Goal: Task Accomplishment & Management: Manage account settings

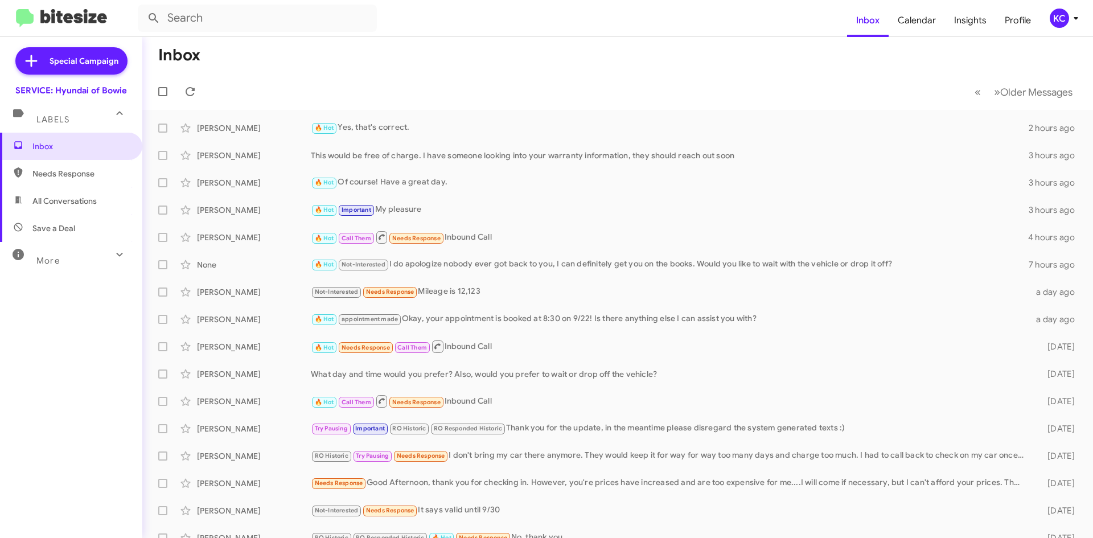
click at [1065, 19] on div "KC" at bounding box center [1059, 18] width 19 height 19
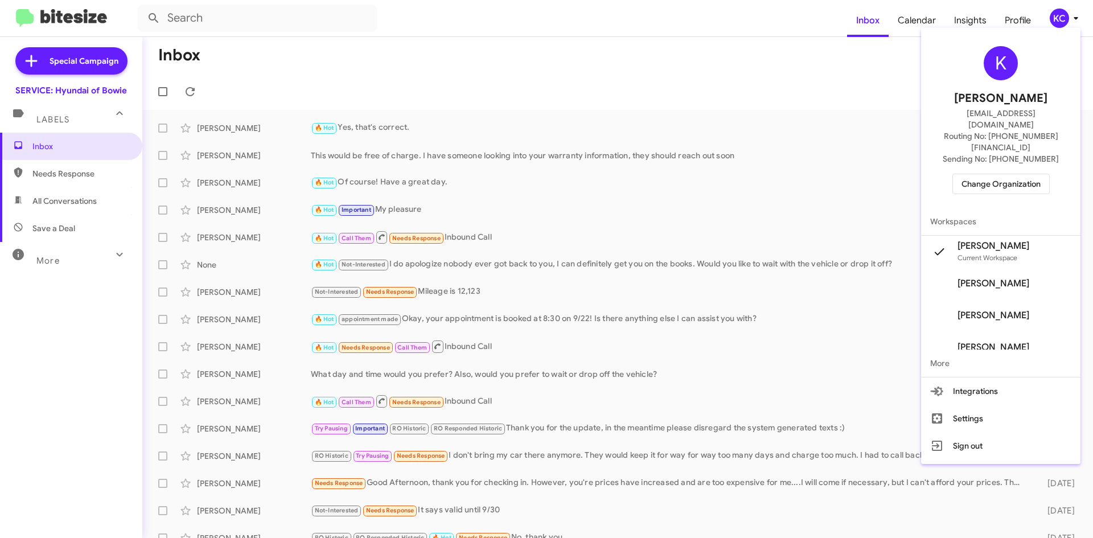
click at [996, 174] on span "Change Organization" at bounding box center [1001, 183] width 79 height 19
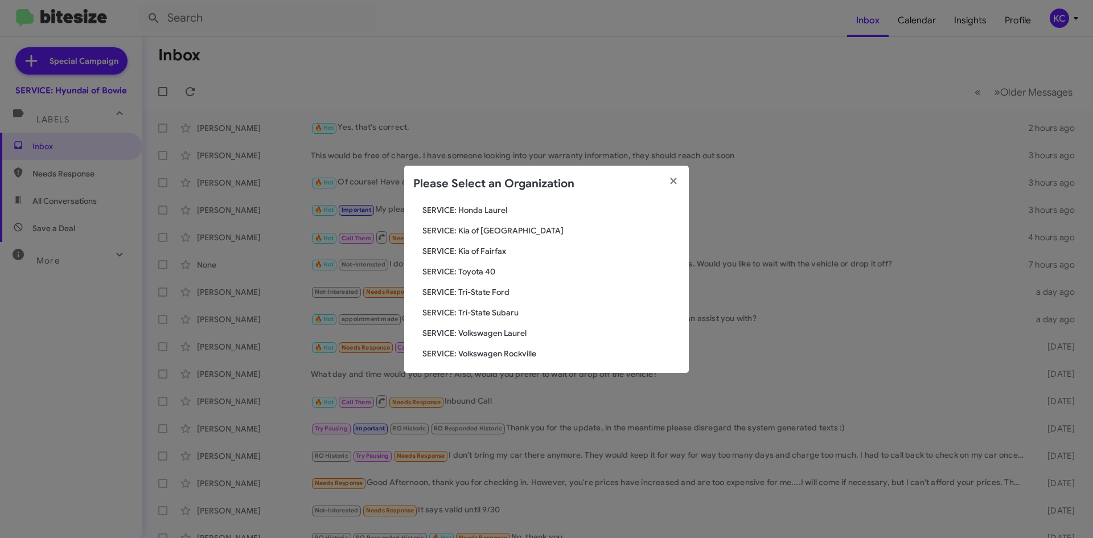
scroll to position [190, 0]
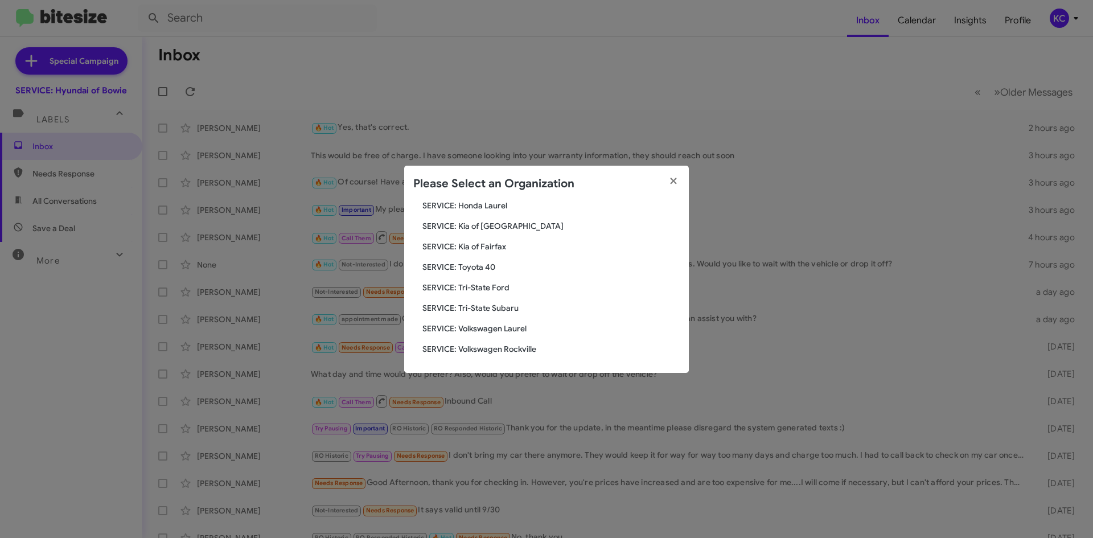
click at [491, 303] on span "SERVICE: Tri-State Subaru" at bounding box center [551, 307] width 257 height 11
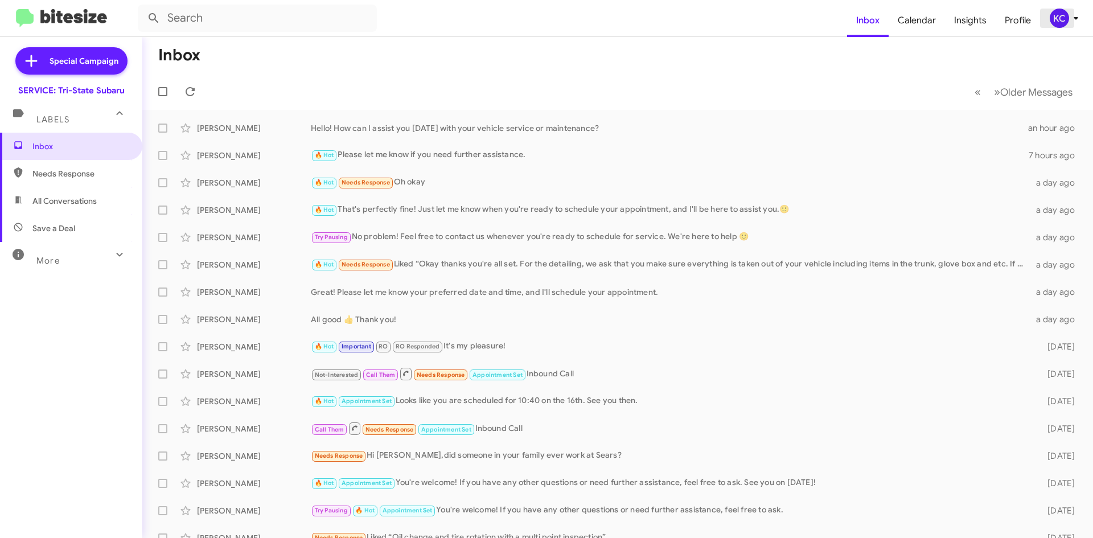
click at [1067, 13] on div "KC" at bounding box center [1059, 18] width 19 height 19
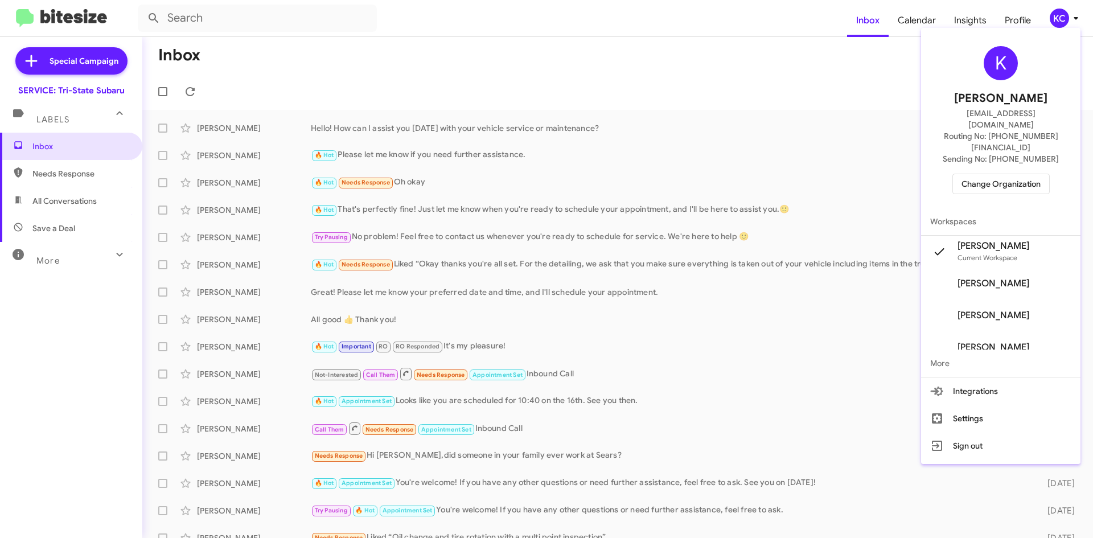
click at [985, 174] on span "Change Organization" at bounding box center [1001, 183] width 79 height 19
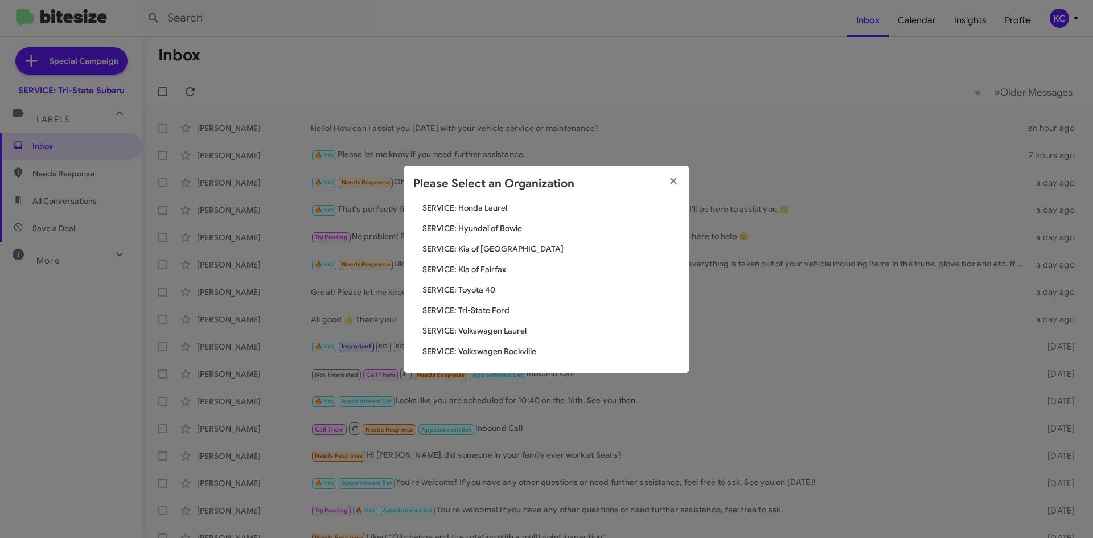
scroll to position [190, 0]
click at [495, 306] on span "SERVICE: Tri-State Ford" at bounding box center [551, 307] width 257 height 11
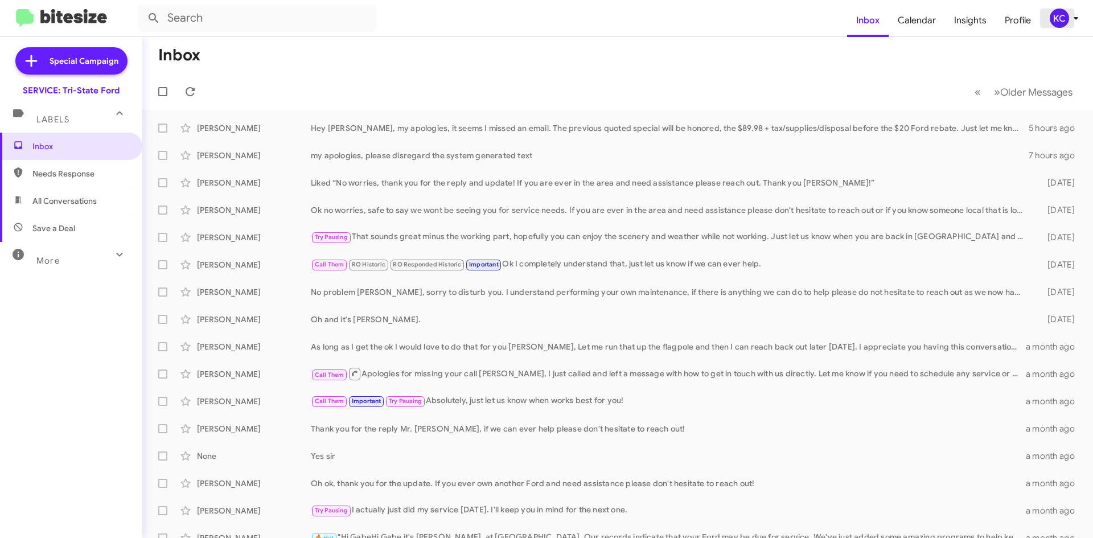
click at [1060, 22] on div "KC" at bounding box center [1059, 18] width 19 height 19
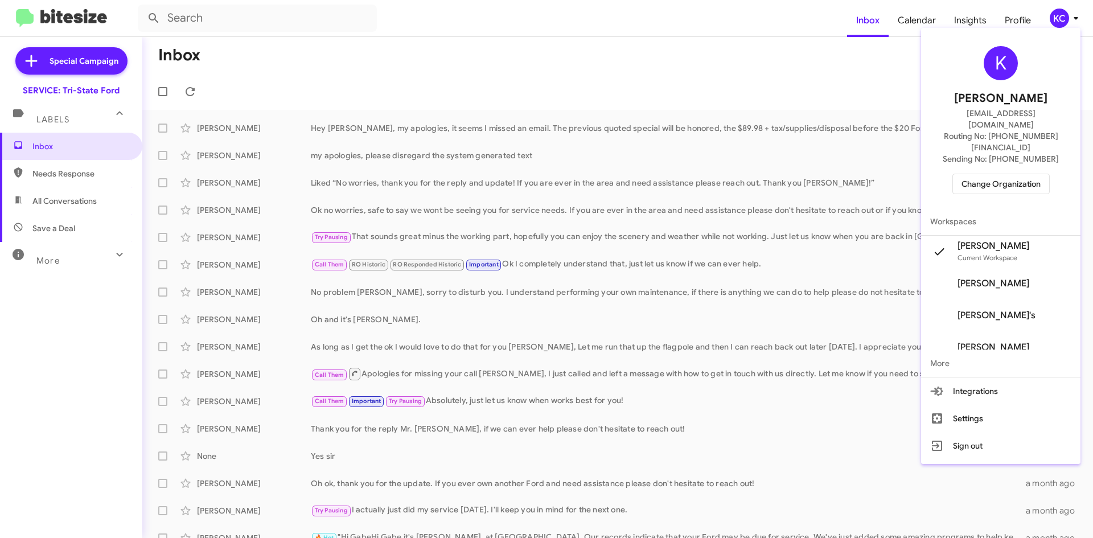
click at [1020, 174] on span "Change Organization" at bounding box center [1001, 183] width 79 height 19
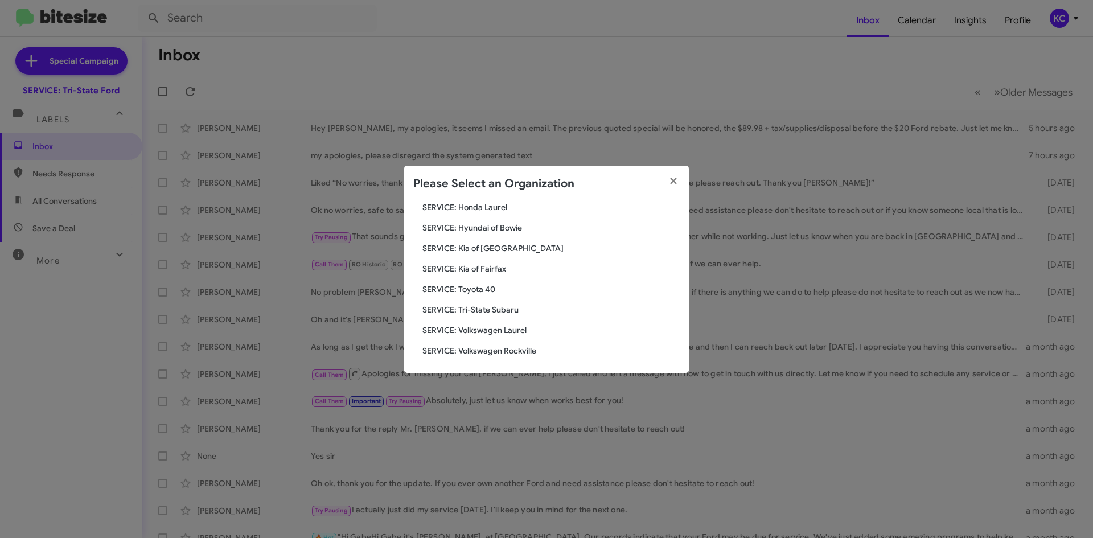
scroll to position [190, 0]
click at [490, 263] on span "SERVICE: Kia of Fairfax" at bounding box center [551, 266] width 257 height 11
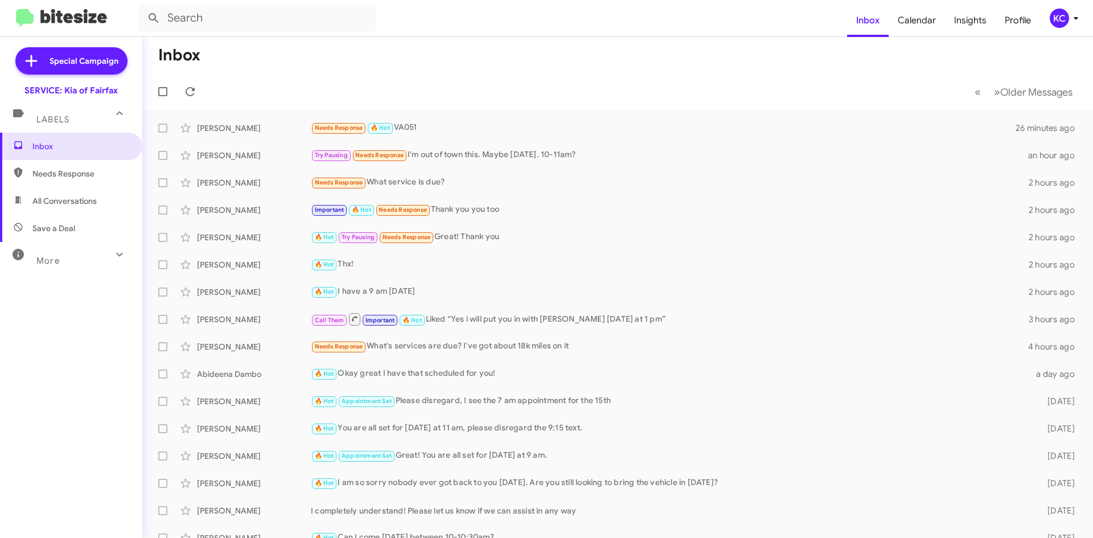
click at [1060, 21] on div "KC" at bounding box center [1059, 18] width 19 height 19
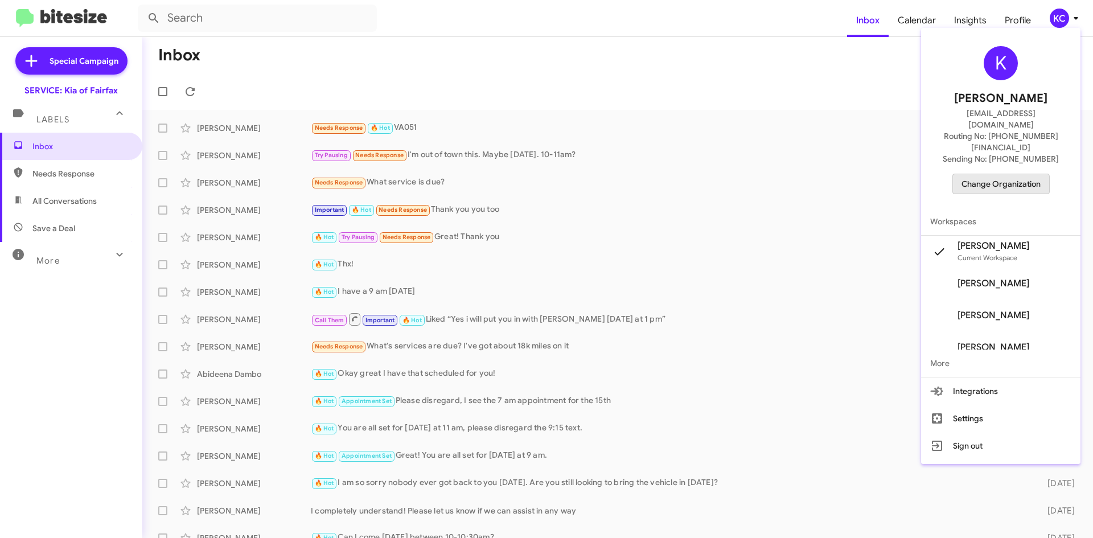
click at [998, 174] on span "Change Organization" at bounding box center [1001, 183] width 79 height 19
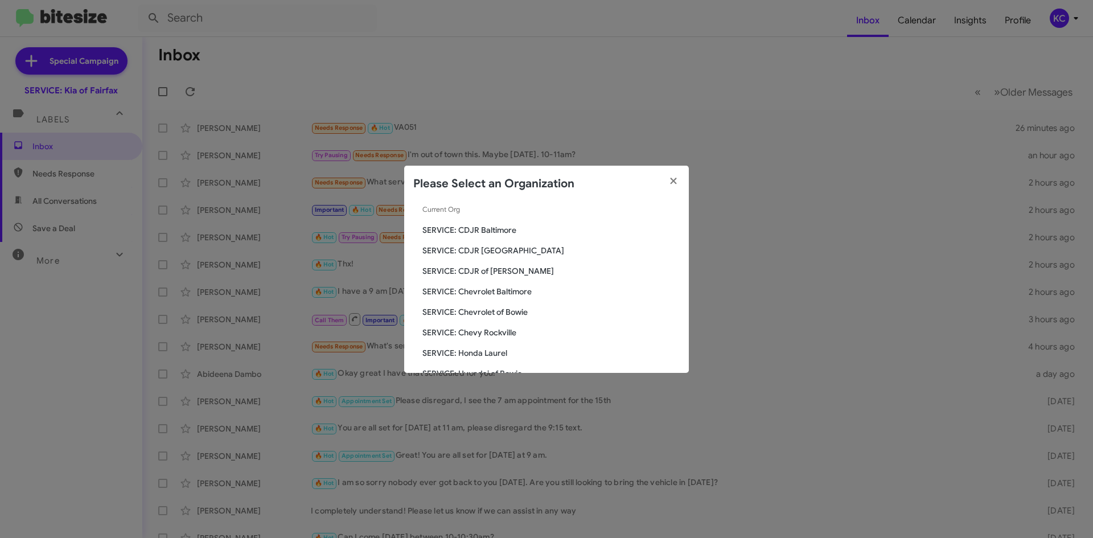
scroll to position [114, 0]
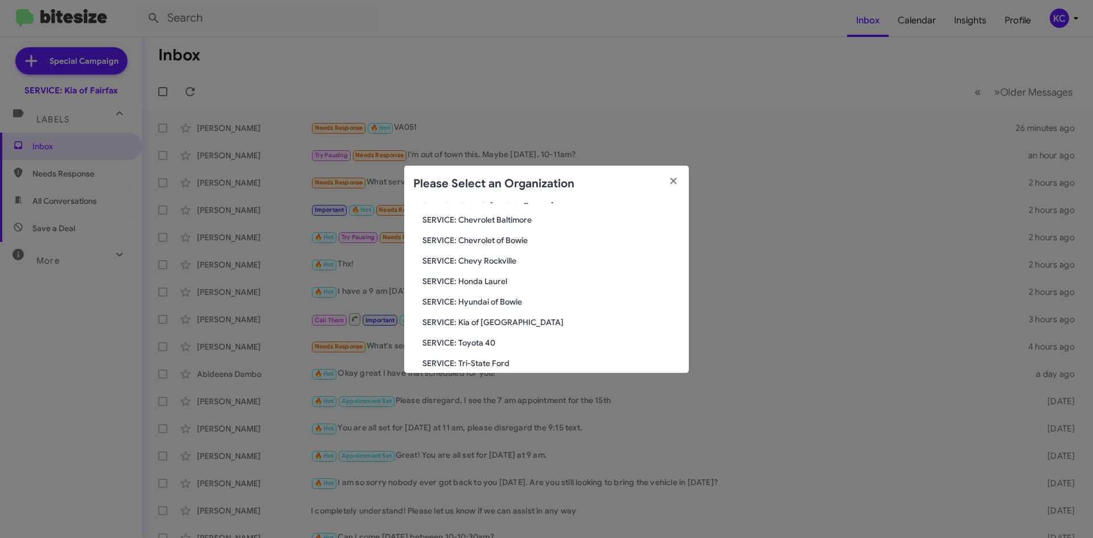
click at [482, 322] on span "SERVICE: Kia of Catonsville" at bounding box center [551, 322] width 257 height 11
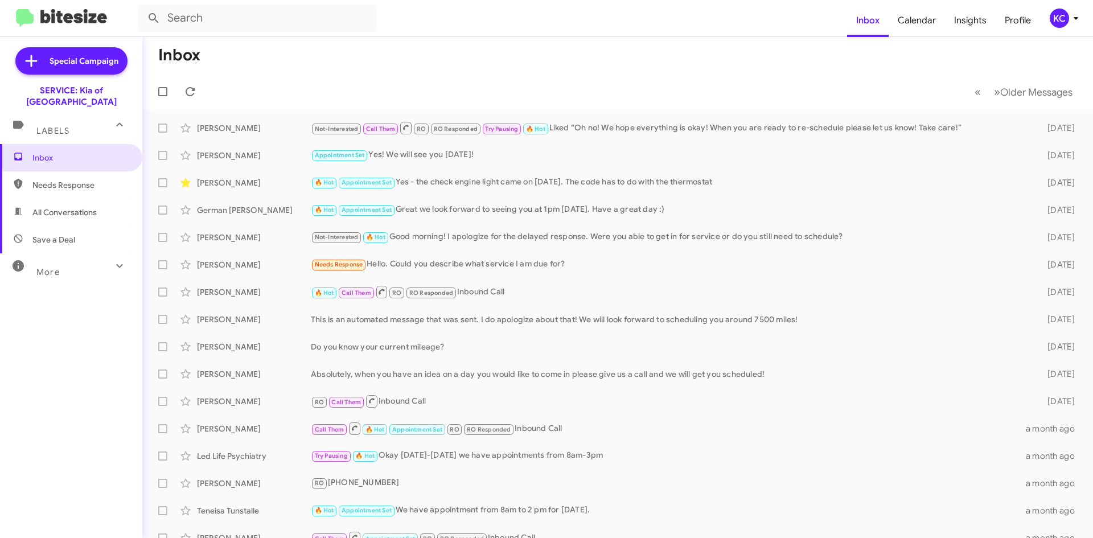
click at [1055, 21] on div "KC" at bounding box center [1059, 18] width 19 height 19
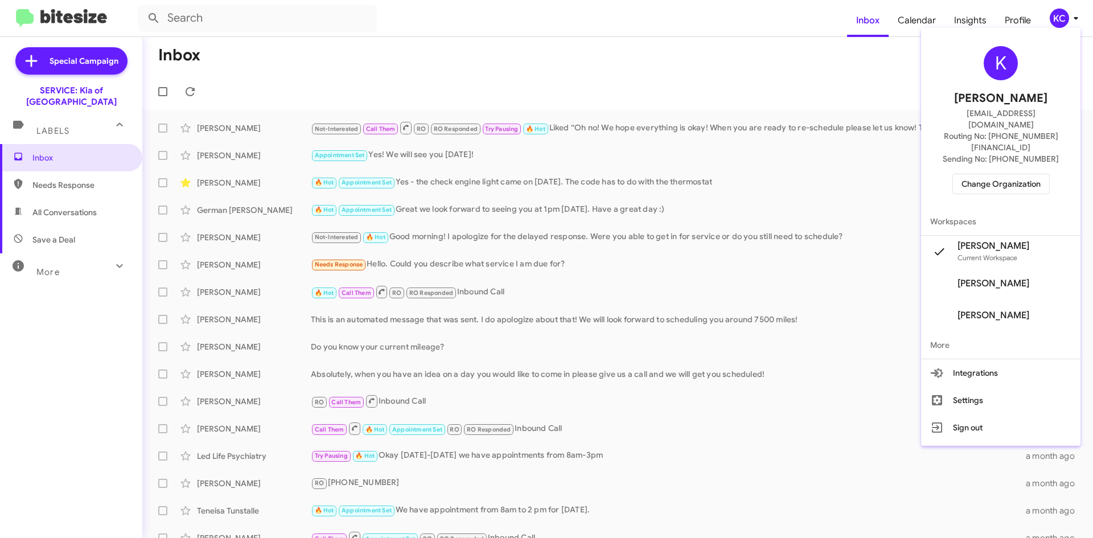
click at [985, 174] on span "Change Organization" at bounding box center [1001, 183] width 79 height 19
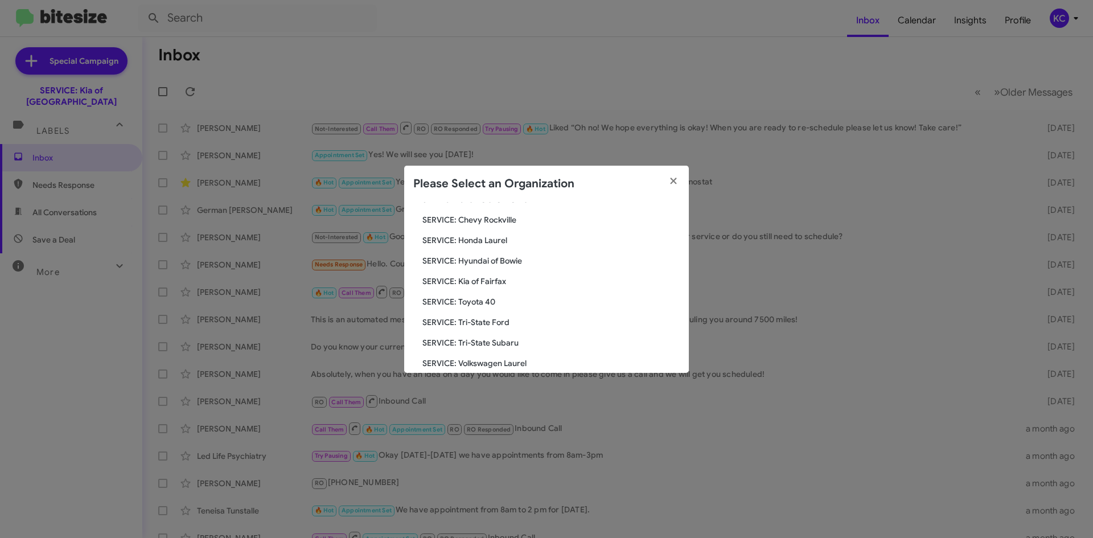
scroll to position [171, 0]
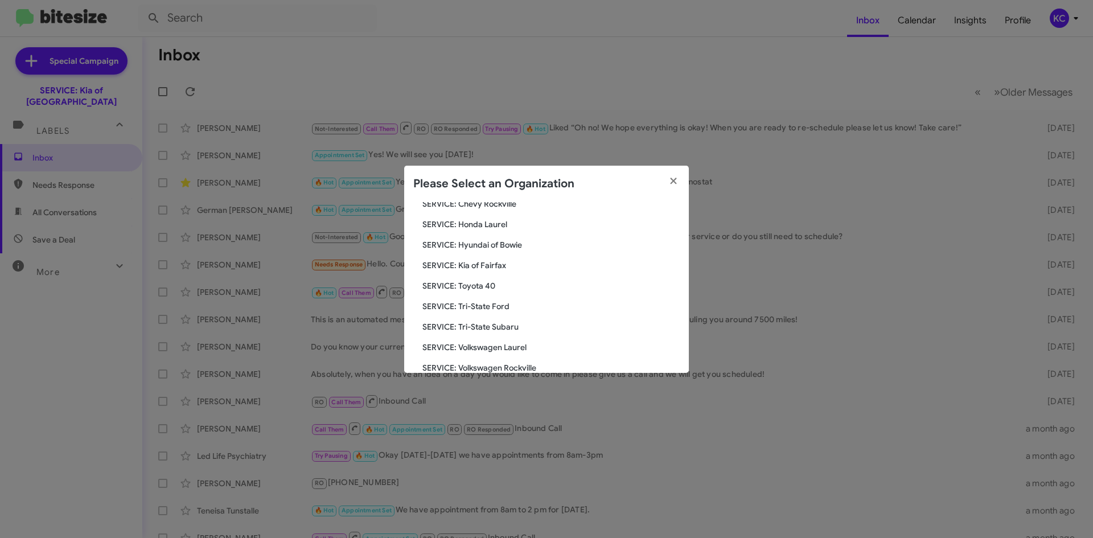
click at [496, 248] on span "SERVICE: Hyundai of Bowie" at bounding box center [551, 244] width 257 height 11
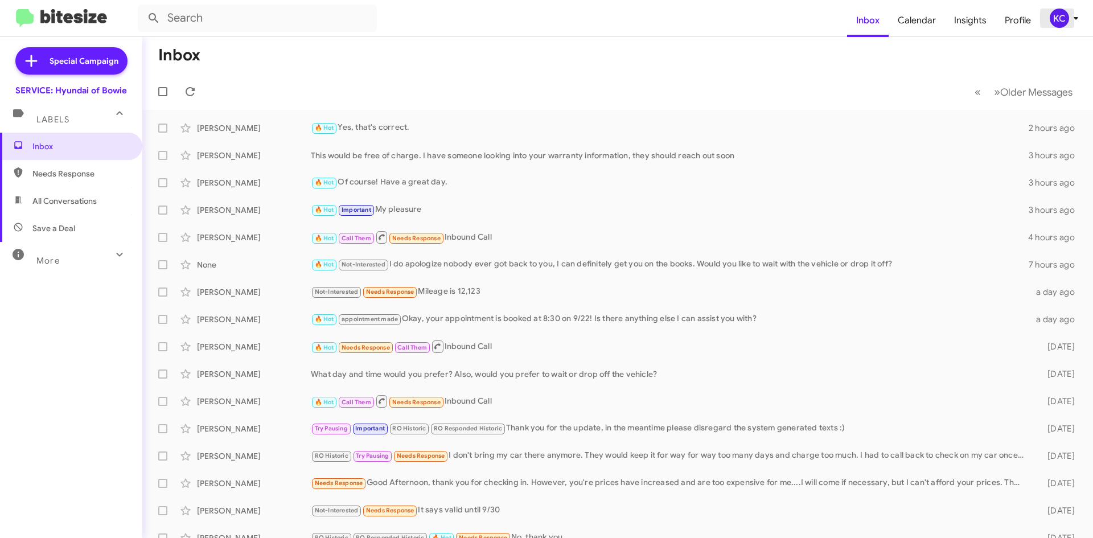
click at [1056, 20] on div "KC" at bounding box center [1059, 18] width 19 height 19
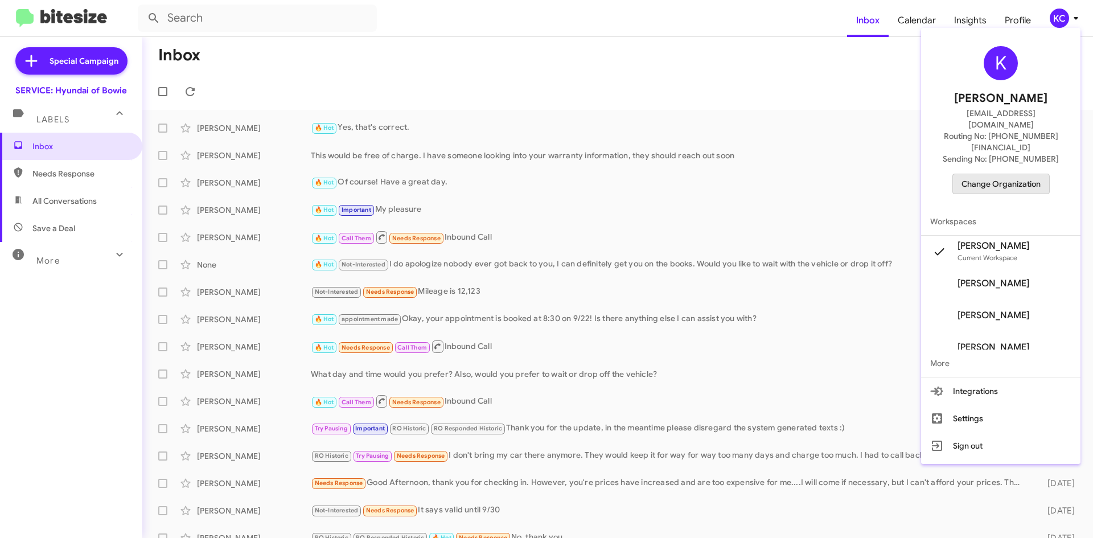
click at [1000, 174] on span "Change Organization" at bounding box center [1001, 183] width 79 height 19
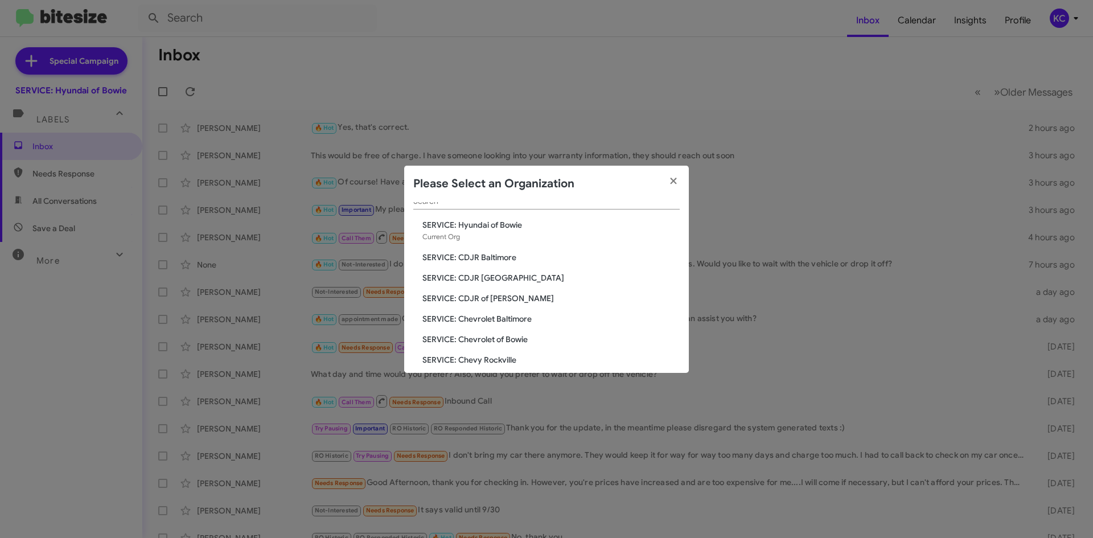
scroll to position [57, 0]
click at [512, 299] on span "SERVICE: Chevrolet of Bowie" at bounding box center [551, 297] width 257 height 11
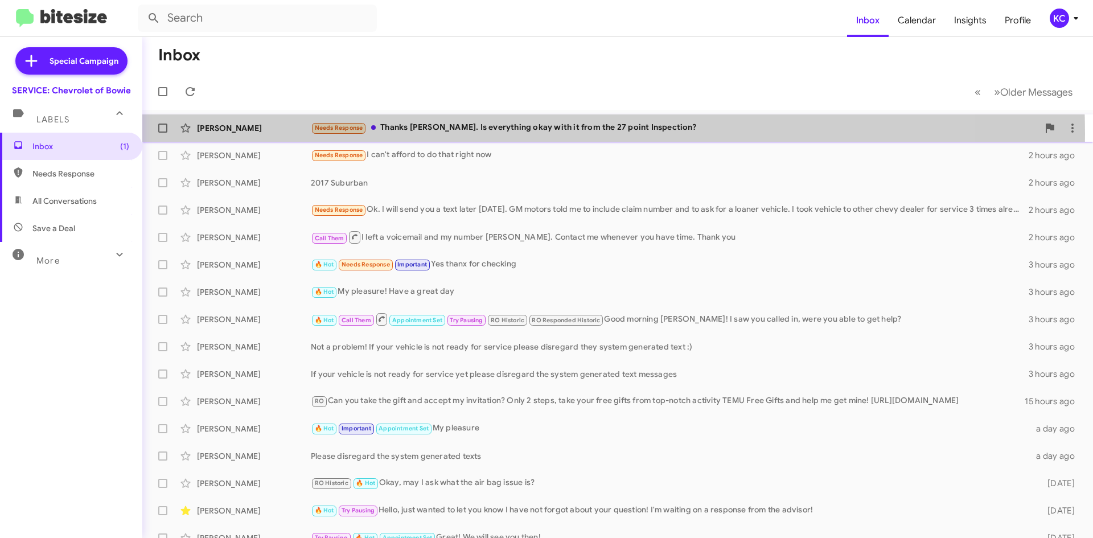
click at [524, 133] on div "Needs Response Thanks Sammy. Is everything okay with it from the 27 point Inspe…" at bounding box center [675, 127] width 728 height 13
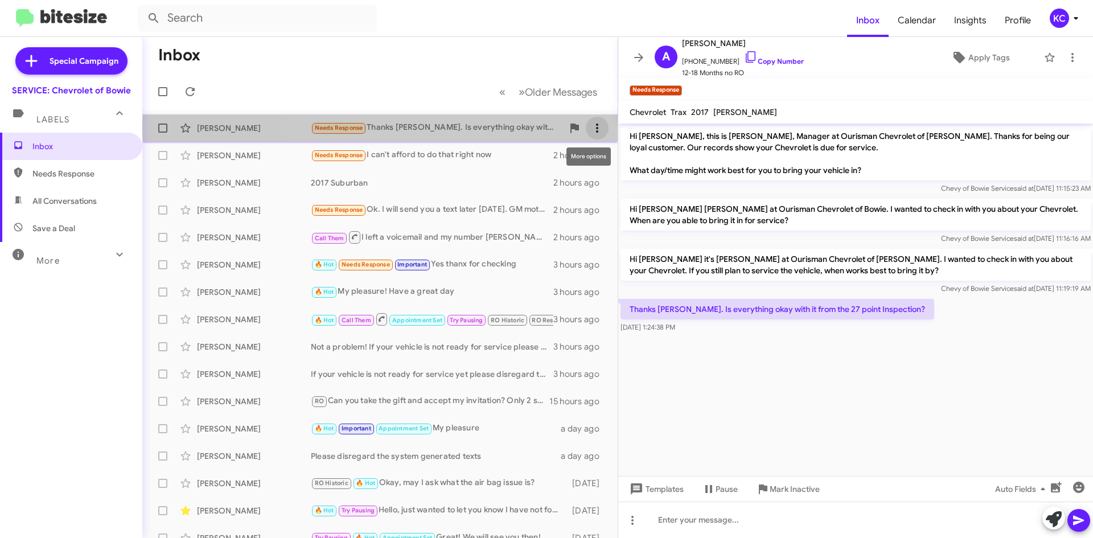
click at [590, 127] on icon at bounding box center [597, 128] width 14 height 14
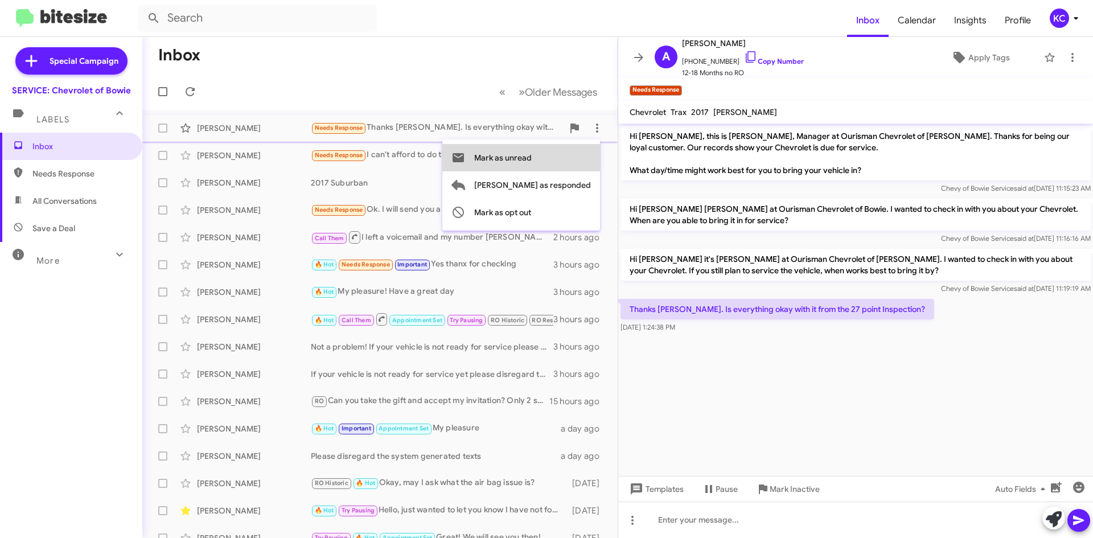
click at [580, 159] on button "Mark as unread" at bounding box center [521, 157] width 158 height 27
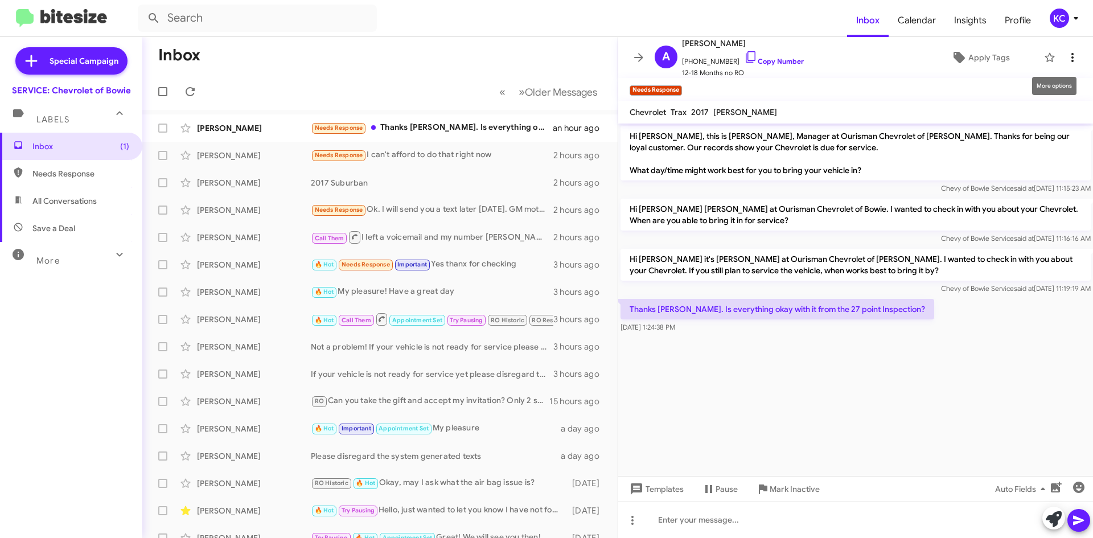
click at [1072, 55] on icon at bounding box center [1073, 57] width 2 height 9
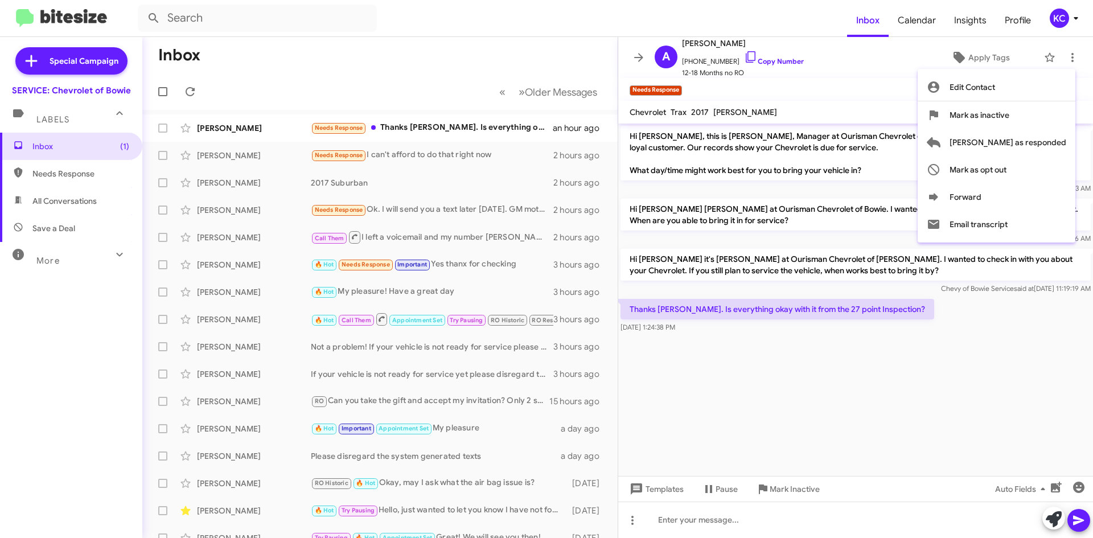
click at [1056, 17] on div at bounding box center [546, 269] width 1093 height 538
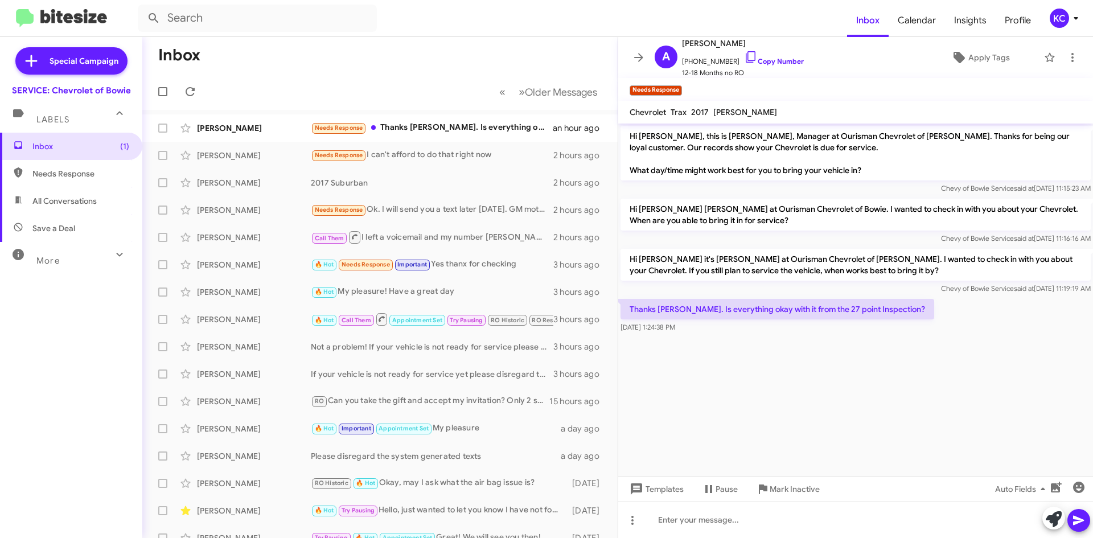
click at [1056, 17] on div "KC" at bounding box center [1059, 18] width 19 height 19
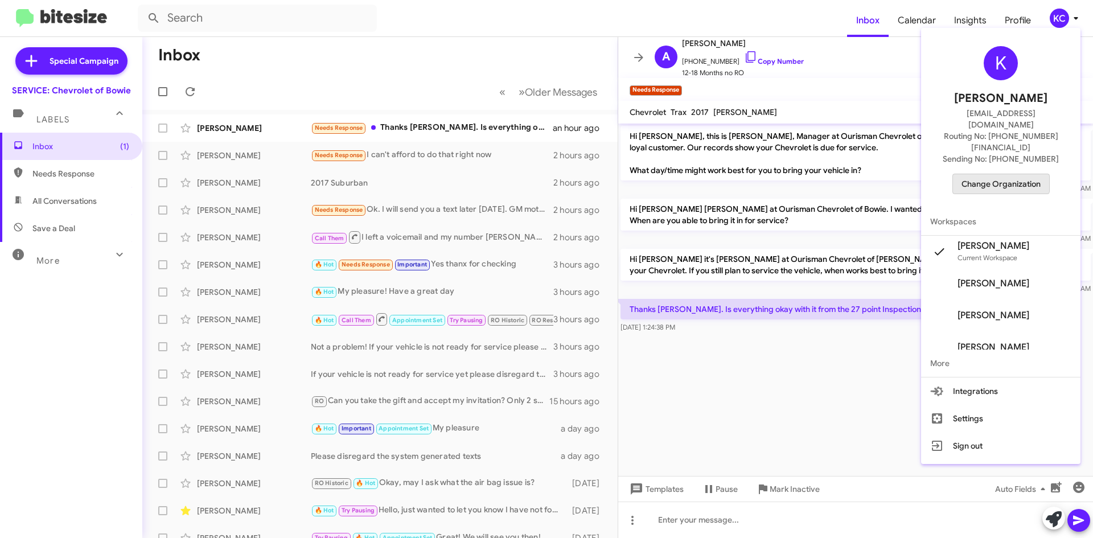
click at [1002, 174] on span "Change Organization" at bounding box center [1001, 183] width 79 height 19
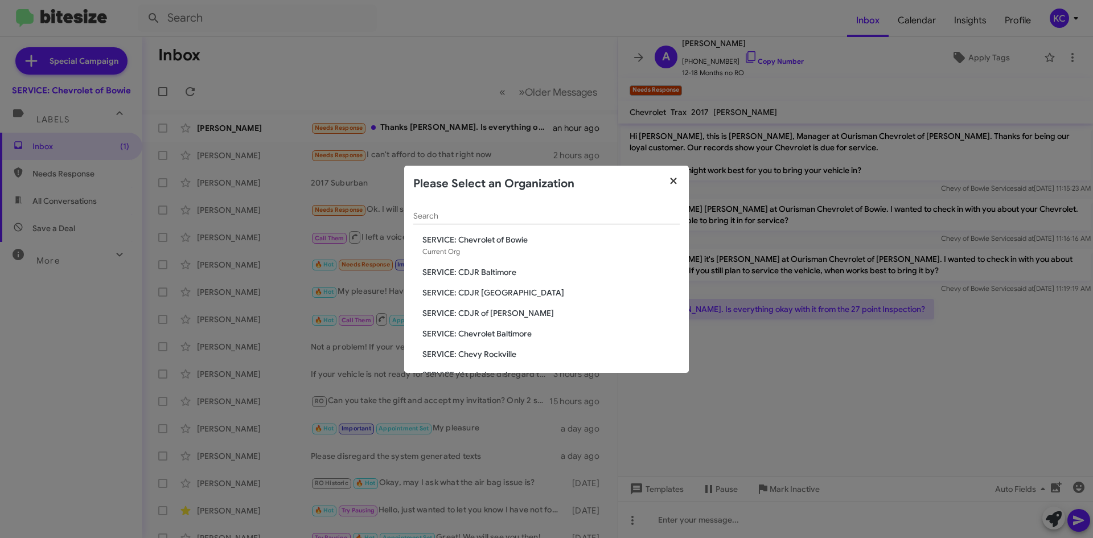
click at [677, 184] on icon "button" at bounding box center [673, 181] width 13 height 10
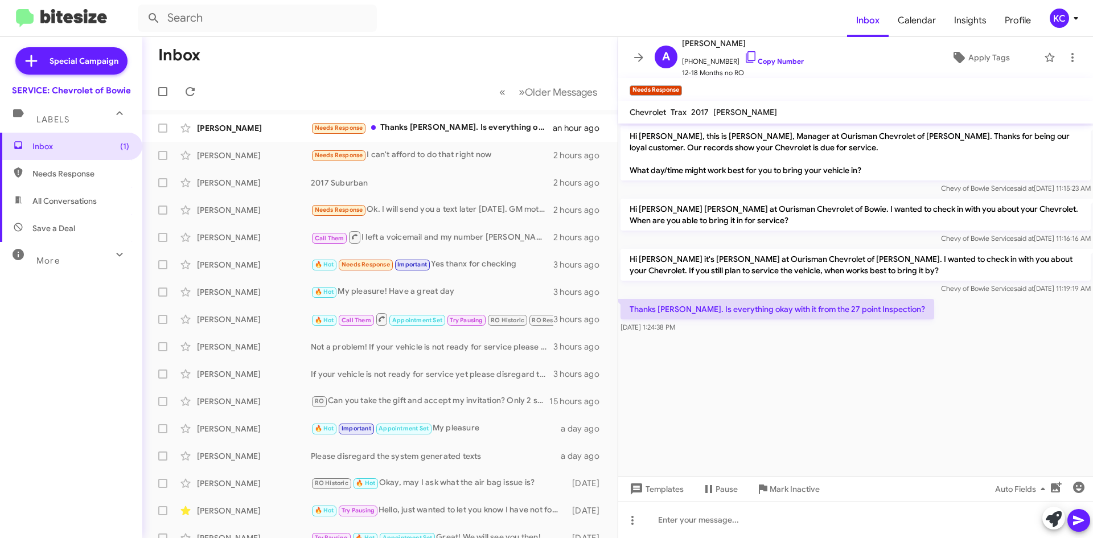
click at [1065, 19] on div "KC" at bounding box center [1059, 18] width 19 height 19
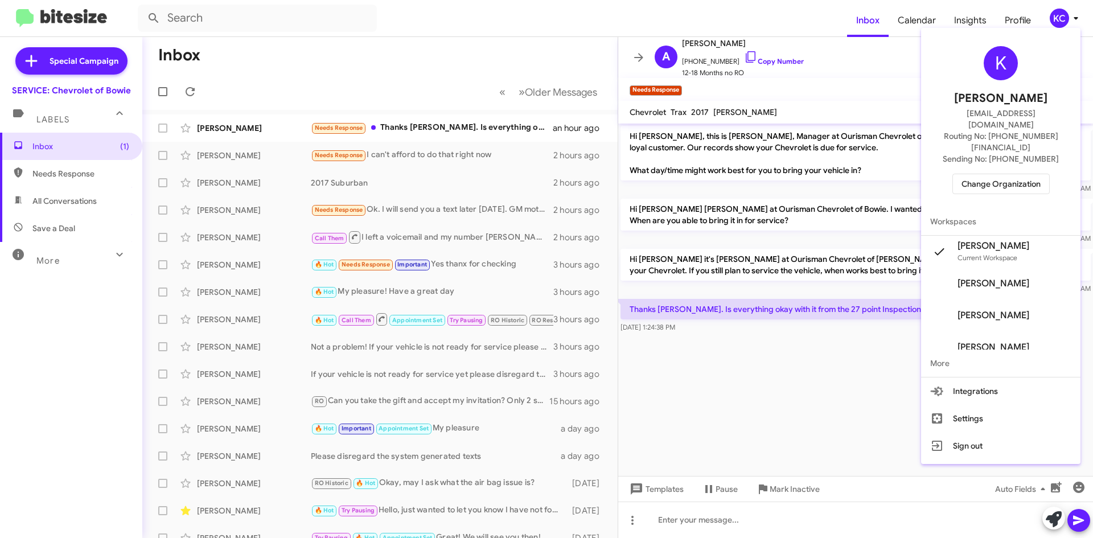
click at [992, 174] on span "Change Organization" at bounding box center [1001, 183] width 79 height 19
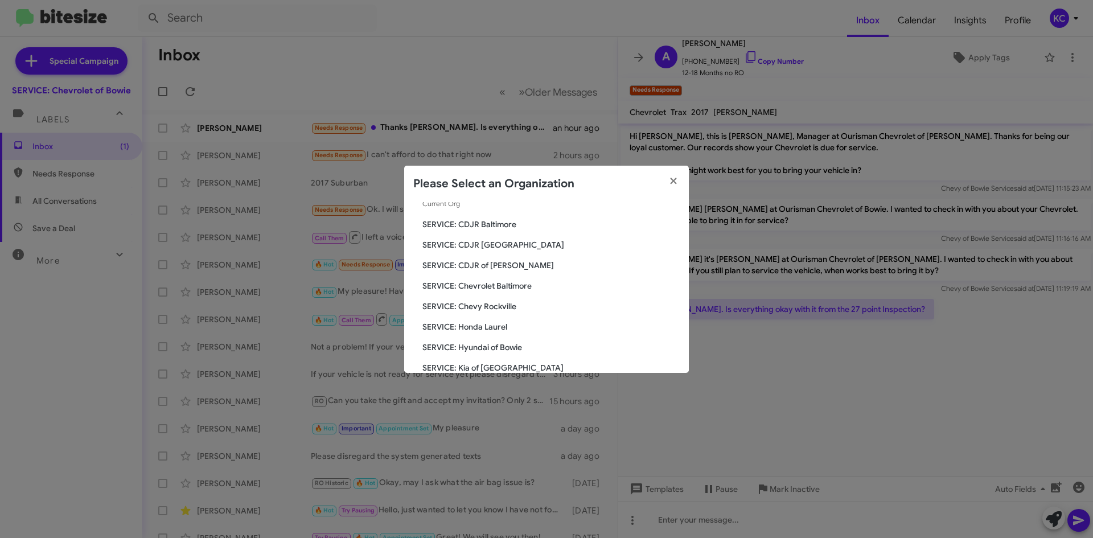
scroll to position [114, 0]
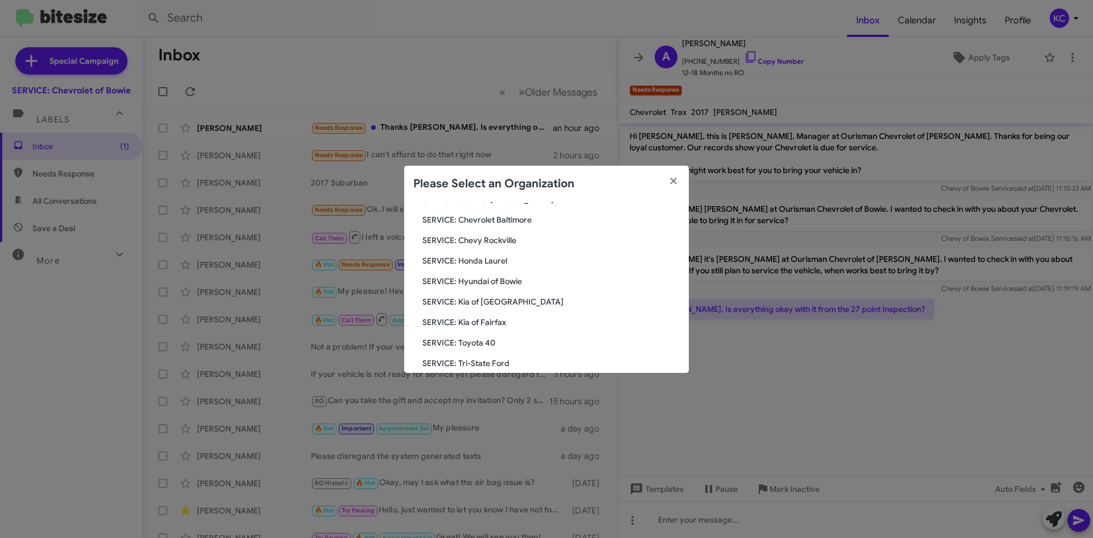
click at [487, 280] on span "SERVICE: Hyundai of Bowie" at bounding box center [551, 281] width 257 height 11
